Goal: Task Accomplishment & Management: Manage account settings

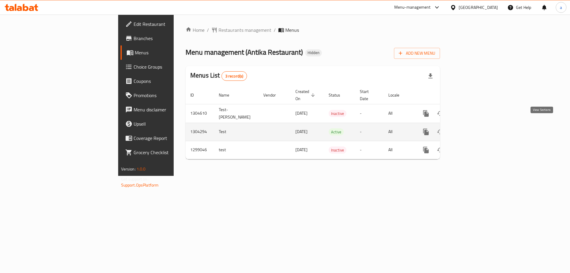
click at [472, 128] on icon "enhanced table" at bounding box center [468, 131] width 7 height 7
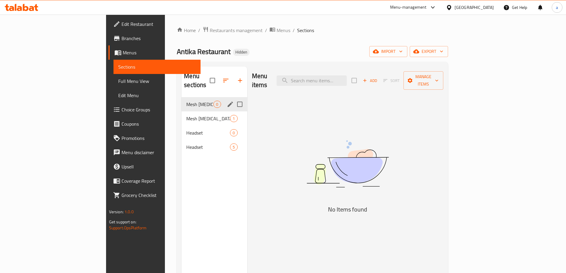
click at [186, 101] on span "Mesh [MEDICAL_DATA]" at bounding box center [199, 104] width 27 height 7
click at [186, 115] on span "Mesh [MEDICAL_DATA]" at bounding box center [199, 118] width 27 height 7
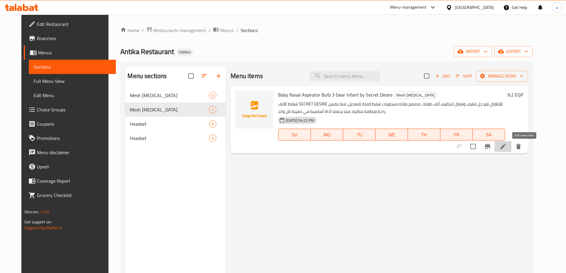
click at [506, 149] on icon at bounding box center [502, 146] width 7 height 7
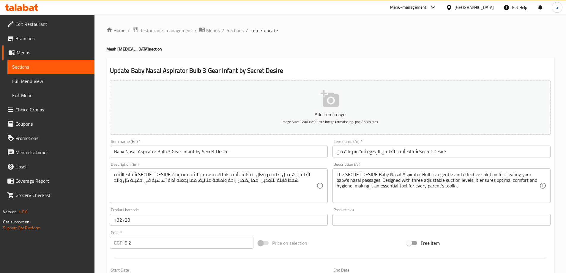
click at [46, 86] on link "Full Menu View" at bounding box center [50, 81] width 87 height 14
